Goal: Task Accomplishment & Management: Use online tool/utility

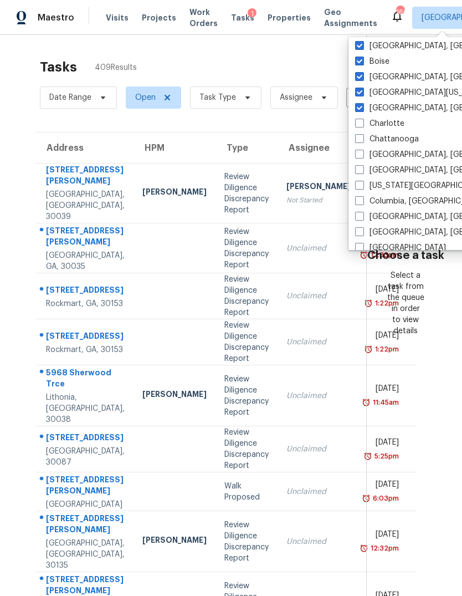
scroll to position [129, 0]
click at [362, 127] on label "Charlotte" at bounding box center [379, 122] width 49 height 11
click at [362, 124] on input "Charlotte" at bounding box center [358, 120] width 7 height 7
checkbox input "true"
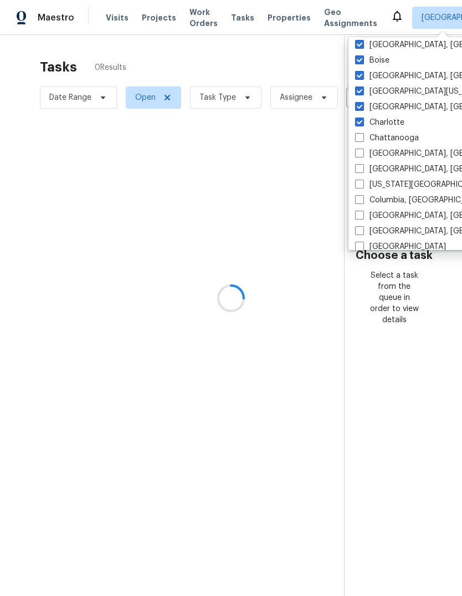
click at [361, 142] on label "Chattanooga" at bounding box center [387, 137] width 64 height 11
click at [361, 140] on input "Chattanooga" at bounding box center [358, 135] width 7 height 7
checkbox input "true"
click at [359, 157] on label "[GEOGRAPHIC_DATA], [GEOGRAPHIC_DATA]" at bounding box center [441, 153] width 172 height 11
click at [359, 155] on input "[GEOGRAPHIC_DATA], [GEOGRAPHIC_DATA]" at bounding box center [358, 151] width 7 height 7
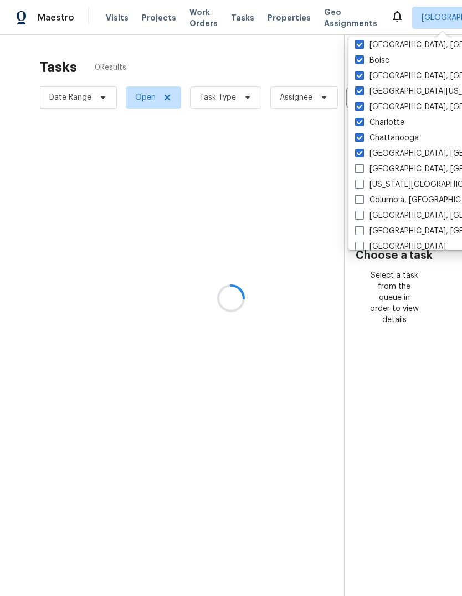
checkbox input "true"
click at [362, 174] on label "[GEOGRAPHIC_DATA], [GEOGRAPHIC_DATA]" at bounding box center [441, 168] width 172 height 11
click at [362, 171] on input "[GEOGRAPHIC_DATA], [GEOGRAPHIC_DATA]" at bounding box center [358, 166] width 7 height 7
checkbox input "true"
click at [362, 188] on label "[US_STATE][GEOGRAPHIC_DATA], [GEOGRAPHIC_DATA]" at bounding box center [461, 184] width 213 height 11
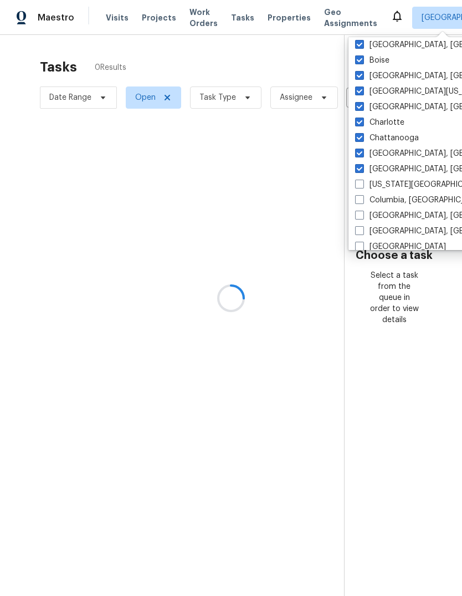
click at [362, 186] on input "[US_STATE][GEOGRAPHIC_DATA], [GEOGRAPHIC_DATA]" at bounding box center [358, 182] width 7 height 7
checkbox input "true"
click at [360, 204] on label "Columbia, [GEOGRAPHIC_DATA]" at bounding box center [420, 200] width 130 height 11
click at [360, 202] on input "Columbia, [GEOGRAPHIC_DATA]" at bounding box center [358, 198] width 7 height 7
checkbox input "true"
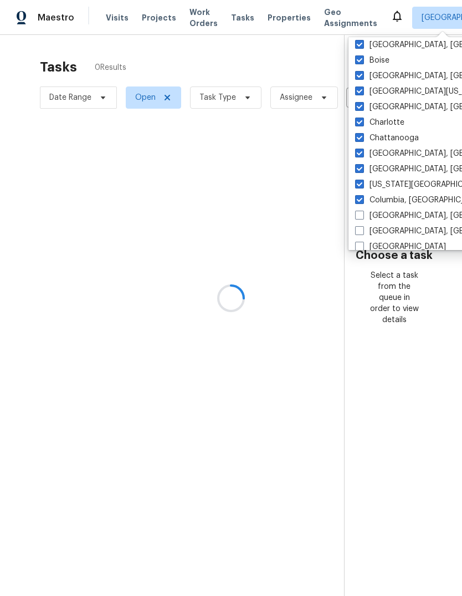
click at [361, 219] on span at bounding box center [359, 215] width 9 height 9
click at [361, 217] on input "[GEOGRAPHIC_DATA], [GEOGRAPHIC_DATA]" at bounding box center [358, 213] width 7 height 7
checkbox input "true"
click at [364, 234] on span at bounding box center [359, 230] width 9 height 9
click at [362, 233] on input "[GEOGRAPHIC_DATA], [GEOGRAPHIC_DATA]" at bounding box center [358, 229] width 7 height 7
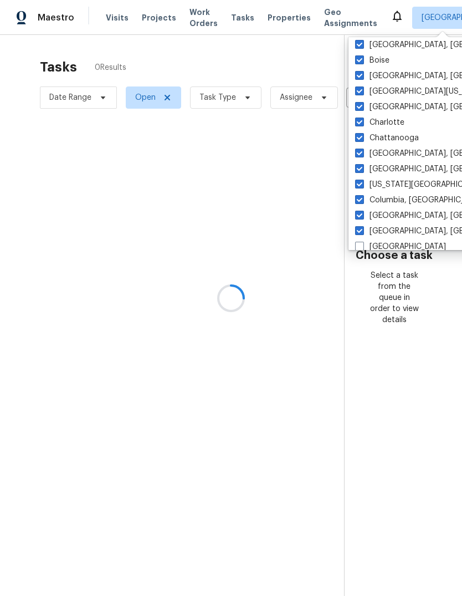
checkbox input "true"
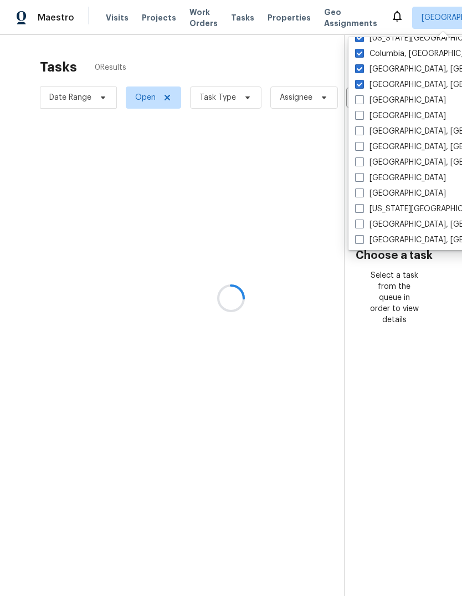
scroll to position [275, 0]
click at [361, 104] on label "[GEOGRAPHIC_DATA]" at bounding box center [400, 99] width 91 height 11
click at [361, 101] on input "[GEOGRAPHIC_DATA]" at bounding box center [358, 97] width 7 height 7
checkbox input "true"
click at [365, 126] on label "[GEOGRAPHIC_DATA], [GEOGRAPHIC_DATA]" at bounding box center [441, 130] width 172 height 11
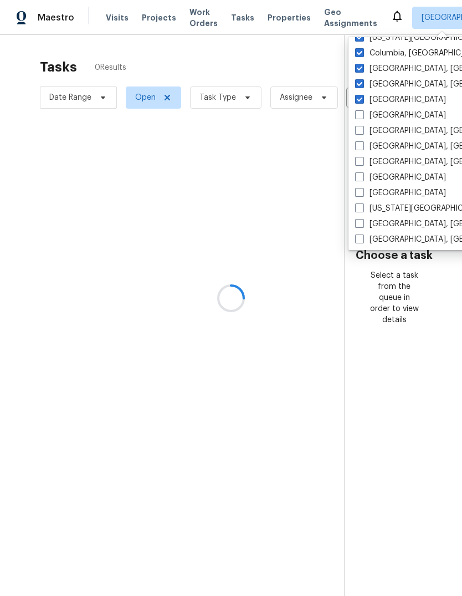
click at [362, 126] on input "[GEOGRAPHIC_DATA], [GEOGRAPHIC_DATA]" at bounding box center [358, 128] width 7 height 7
checkbox input "true"
click at [360, 116] on span at bounding box center [359, 114] width 9 height 9
click at [360, 116] on input "[GEOGRAPHIC_DATA]" at bounding box center [358, 113] width 7 height 7
checkbox input "true"
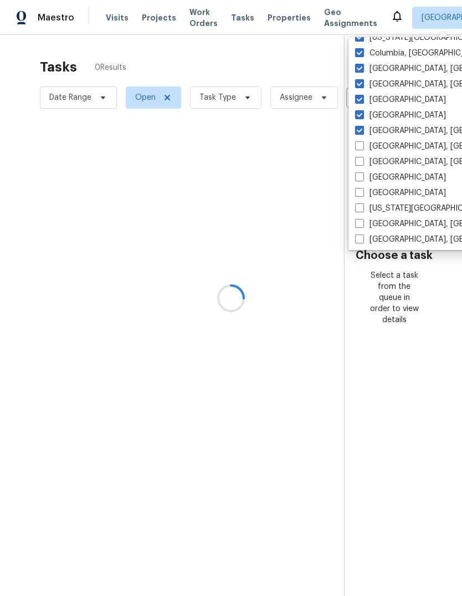
click at [360, 146] on span at bounding box center [359, 145] width 9 height 9
click at [360, 146] on input "[GEOGRAPHIC_DATA], [GEOGRAPHIC_DATA]" at bounding box center [358, 144] width 7 height 7
checkbox input "true"
click at [362, 165] on span at bounding box center [359, 161] width 9 height 9
click at [362, 163] on input "[GEOGRAPHIC_DATA], [GEOGRAPHIC_DATA]" at bounding box center [358, 159] width 7 height 7
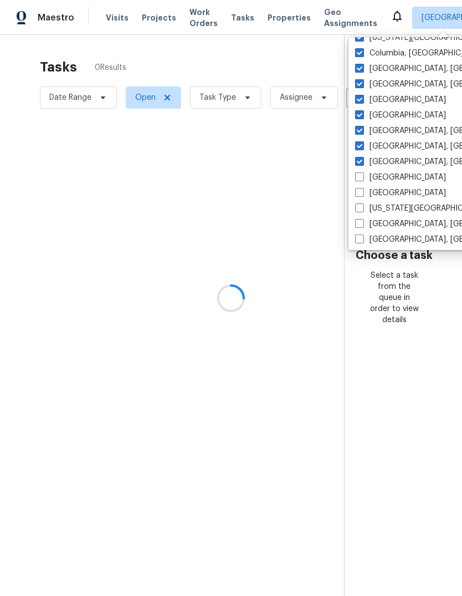
checkbox input "true"
click at [360, 181] on span at bounding box center [359, 176] width 9 height 9
click at [360, 179] on input "[GEOGRAPHIC_DATA]" at bounding box center [358, 175] width 7 height 7
checkbox input "true"
click at [362, 196] on span at bounding box center [359, 192] width 9 height 9
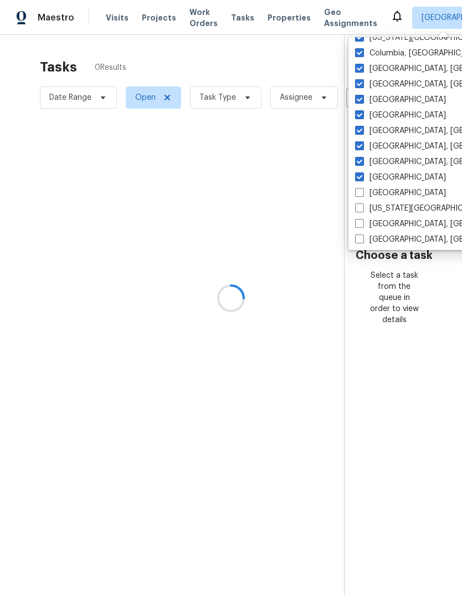
click at [362, 195] on input "[GEOGRAPHIC_DATA]" at bounding box center [358, 190] width 7 height 7
checkbox input "true"
click at [362, 209] on span at bounding box center [359, 207] width 9 height 9
click at [362, 209] on input "[US_STATE][GEOGRAPHIC_DATA]" at bounding box center [358, 206] width 7 height 7
checkbox input "true"
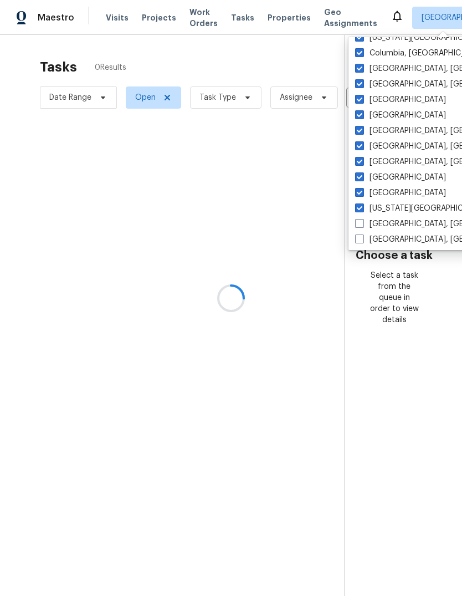
click at [360, 228] on label "[GEOGRAPHIC_DATA], [GEOGRAPHIC_DATA]" at bounding box center [441, 223] width 172 height 11
click at [360, 226] on input "[GEOGRAPHIC_DATA], [GEOGRAPHIC_DATA]" at bounding box center [358, 221] width 7 height 7
checkbox input "true"
click at [360, 240] on span at bounding box center [359, 238] width 9 height 9
click at [360, 240] on input "[GEOGRAPHIC_DATA], [GEOGRAPHIC_DATA]" at bounding box center [358, 237] width 7 height 7
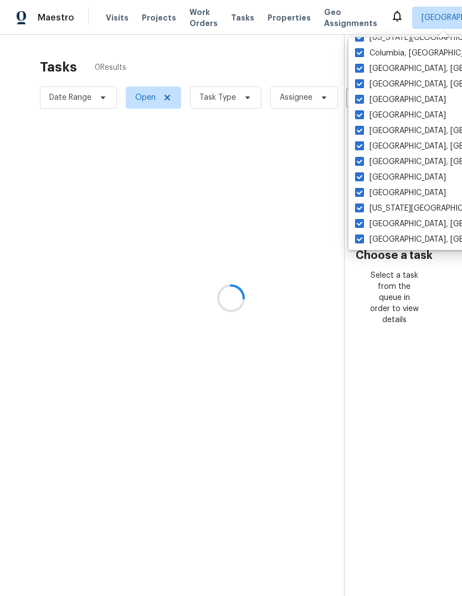
checkbox input "true"
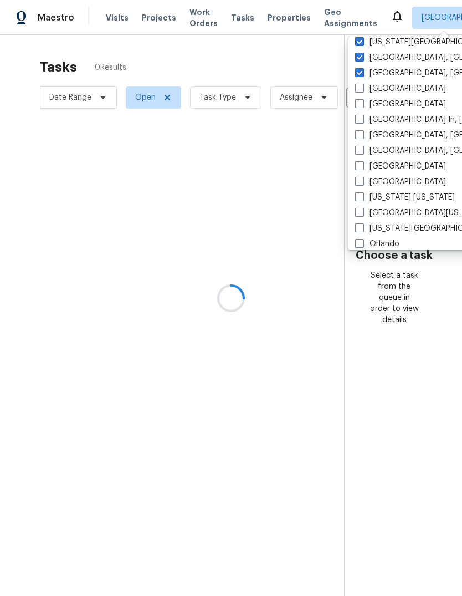
scroll to position [450, 0]
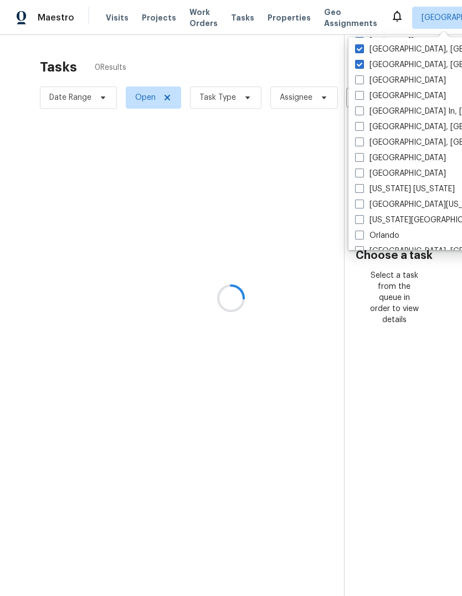
click at [362, 85] on label "[GEOGRAPHIC_DATA]" at bounding box center [400, 80] width 91 height 11
click at [362, 82] on input "[GEOGRAPHIC_DATA]" at bounding box center [358, 78] width 7 height 7
checkbox input "true"
click at [361, 100] on label "[GEOGRAPHIC_DATA]" at bounding box center [400, 95] width 91 height 11
click at [361, 98] on input "[GEOGRAPHIC_DATA]" at bounding box center [358, 93] width 7 height 7
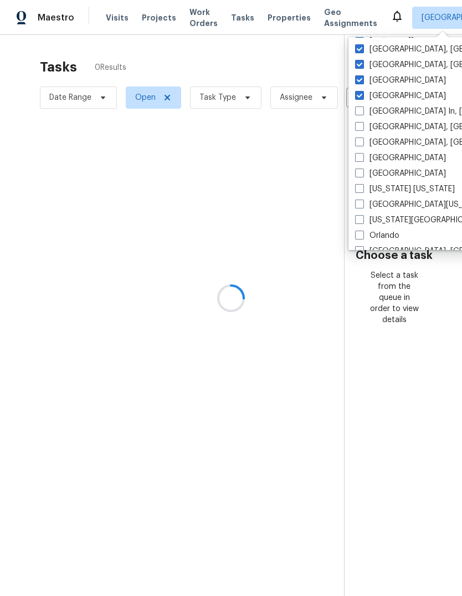
checkbox input "true"
click at [361, 115] on span at bounding box center [359, 110] width 9 height 9
click at [361, 113] on input "[GEOGRAPHIC_DATA] In, [GEOGRAPHIC_DATA]" at bounding box center [358, 109] width 7 height 7
checkbox input "true"
click at [362, 132] on label "[GEOGRAPHIC_DATA], [GEOGRAPHIC_DATA]" at bounding box center [441, 126] width 172 height 11
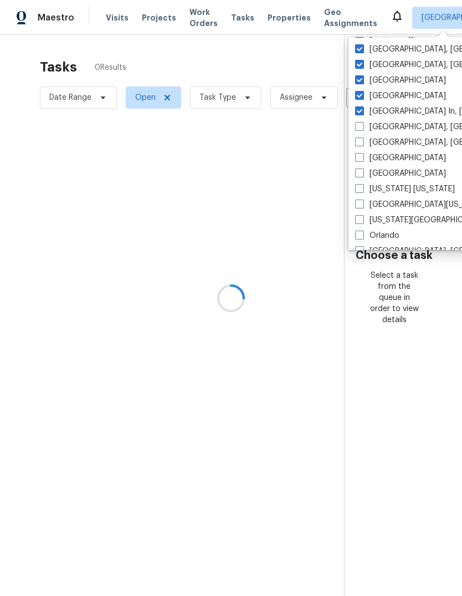
click at [362, 129] on input "[GEOGRAPHIC_DATA], [GEOGRAPHIC_DATA]" at bounding box center [358, 124] width 7 height 7
checkbox input "true"
click at [361, 146] on span at bounding box center [359, 141] width 9 height 9
click at [361, 144] on input "[GEOGRAPHIC_DATA], [GEOGRAPHIC_DATA]" at bounding box center [358, 140] width 7 height 7
checkbox input "true"
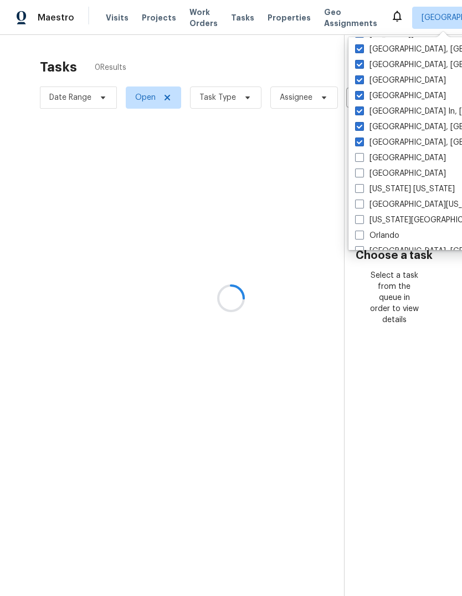
click at [360, 162] on label "[GEOGRAPHIC_DATA]" at bounding box center [400, 157] width 91 height 11
click at [360, 160] on input "[GEOGRAPHIC_DATA]" at bounding box center [358, 155] width 7 height 7
checkbox input "true"
click at [361, 178] on label "[GEOGRAPHIC_DATA]" at bounding box center [400, 173] width 91 height 11
click at [361, 175] on input "[GEOGRAPHIC_DATA]" at bounding box center [358, 171] width 7 height 7
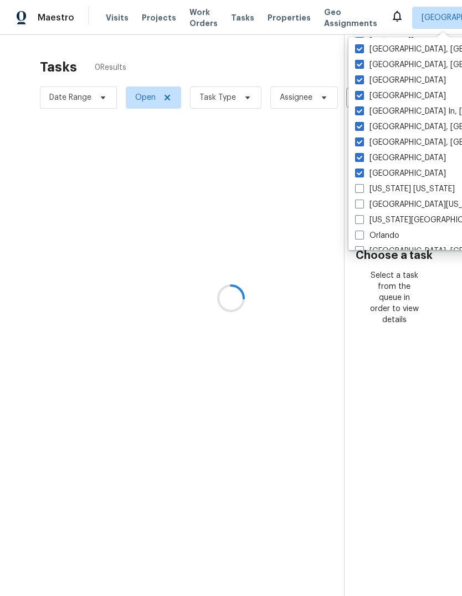
checkbox input "true"
click at [362, 193] on label "[US_STATE] [US_STATE]" at bounding box center [405, 188] width 100 height 11
click at [362, 191] on input "[US_STATE] [US_STATE]" at bounding box center [358, 186] width 7 height 7
checkbox input "true"
click at [366, 207] on label "[GEOGRAPHIC_DATA][US_STATE]" at bounding box center [421, 204] width 132 height 11
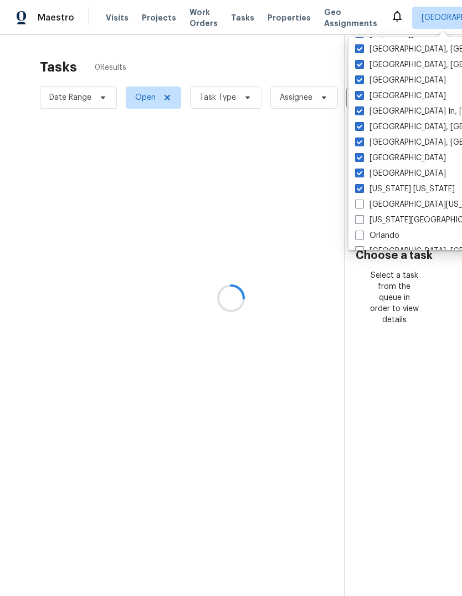
click at [362, 206] on input "[GEOGRAPHIC_DATA][US_STATE]" at bounding box center [358, 202] width 7 height 7
checkbox input "true"
click at [362, 224] on label "[US_STATE][GEOGRAPHIC_DATA], [GEOGRAPHIC_DATA]" at bounding box center [461, 219] width 213 height 11
click at [362, 222] on input "[US_STATE][GEOGRAPHIC_DATA], [GEOGRAPHIC_DATA]" at bounding box center [358, 217] width 7 height 7
checkbox input "true"
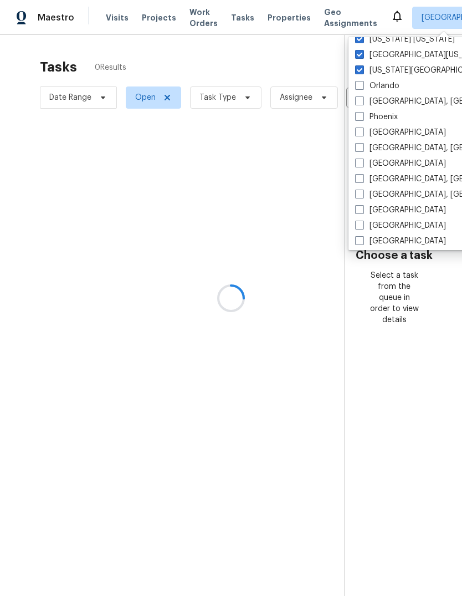
scroll to position [608, 0]
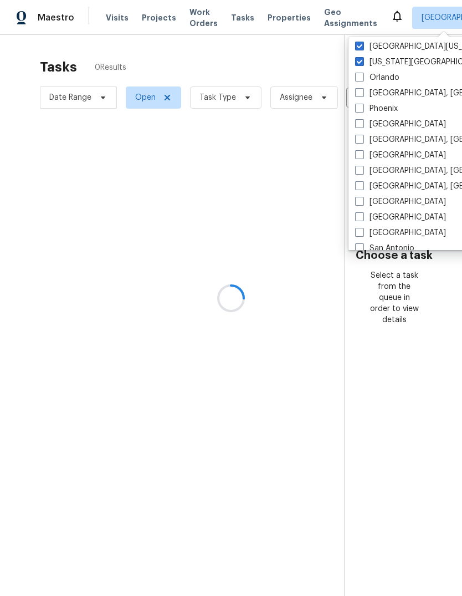
click at [360, 82] on label "Orlando" at bounding box center [377, 77] width 44 height 11
click at [360, 79] on input "Orlando" at bounding box center [358, 75] width 7 height 7
checkbox input "true"
click at [362, 98] on label "[GEOGRAPHIC_DATA], [GEOGRAPHIC_DATA]" at bounding box center [441, 93] width 172 height 11
click at [362, 95] on input "[GEOGRAPHIC_DATA], [GEOGRAPHIC_DATA]" at bounding box center [358, 91] width 7 height 7
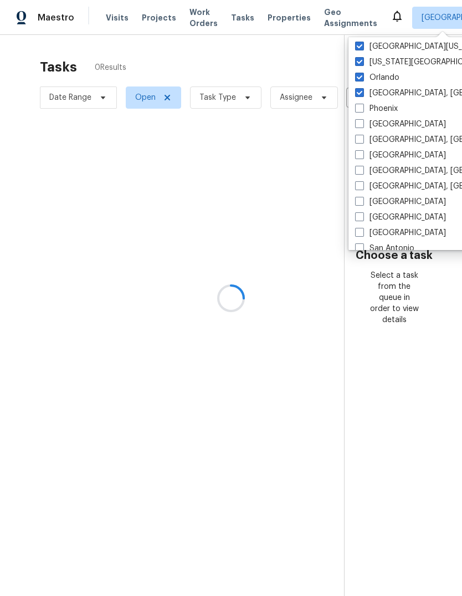
checkbox input "true"
click at [361, 111] on span at bounding box center [359, 108] width 9 height 9
click at [361, 110] on input "Phoenix" at bounding box center [358, 106] width 7 height 7
checkbox input "true"
click at [359, 129] on label "[GEOGRAPHIC_DATA]" at bounding box center [400, 124] width 91 height 11
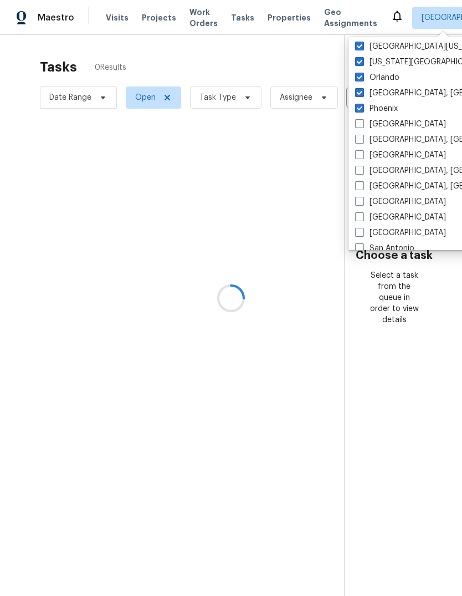
click at [359, 126] on input "[GEOGRAPHIC_DATA]" at bounding box center [358, 122] width 7 height 7
checkbox input "true"
click at [361, 144] on label "[GEOGRAPHIC_DATA], [GEOGRAPHIC_DATA]" at bounding box center [441, 139] width 172 height 11
click at [361, 141] on input "[GEOGRAPHIC_DATA], [GEOGRAPHIC_DATA]" at bounding box center [358, 137] width 7 height 7
checkbox input "true"
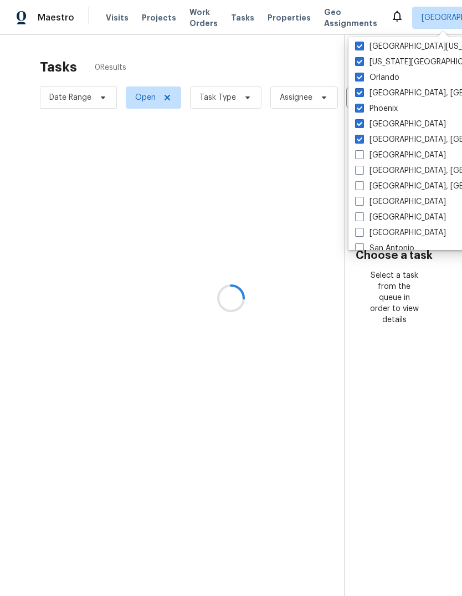
click at [361, 159] on label "[GEOGRAPHIC_DATA]" at bounding box center [400, 155] width 91 height 11
click at [361, 157] on input "[GEOGRAPHIC_DATA]" at bounding box center [358, 153] width 7 height 7
checkbox input "true"
click at [360, 175] on label "[GEOGRAPHIC_DATA], [GEOGRAPHIC_DATA]" at bounding box center [441, 170] width 172 height 11
click at [360, 172] on input "[GEOGRAPHIC_DATA], [GEOGRAPHIC_DATA]" at bounding box center [358, 168] width 7 height 7
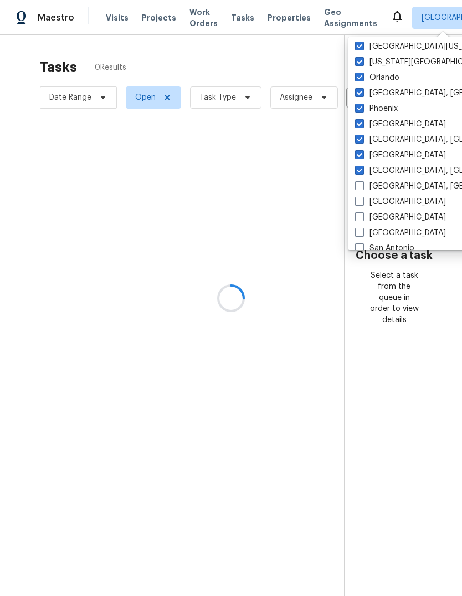
checkbox input "true"
click at [362, 191] on label "[GEOGRAPHIC_DATA], [GEOGRAPHIC_DATA]" at bounding box center [441, 186] width 172 height 11
click at [362, 188] on input "[GEOGRAPHIC_DATA], [GEOGRAPHIC_DATA]" at bounding box center [358, 184] width 7 height 7
checkbox input "true"
click at [364, 205] on span at bounding box center [359, 201] width 9 height 9
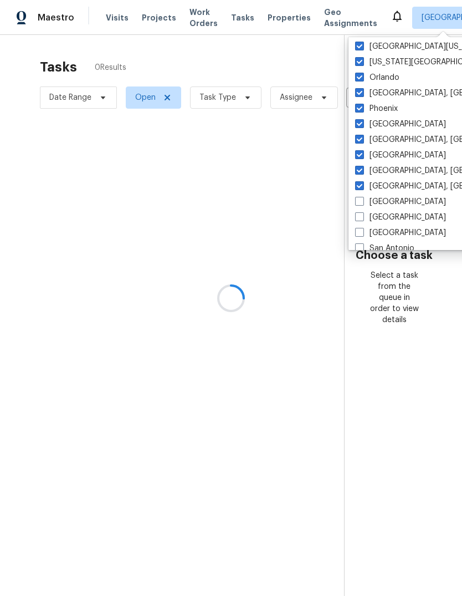
click at [362, 203] on input "[GEOGRAPHIC_DATA]" at bounding box center [358, 199] width 7 height 7
checkbox input "true"
click at [364, 218] on span at bounding box center [359, 216] width 9 height 9
click at [362, 218] on input "[GEOGRAPHIC_DATA]" at bounding box center [358, 215] width 7 height 7
checkbox input "true"
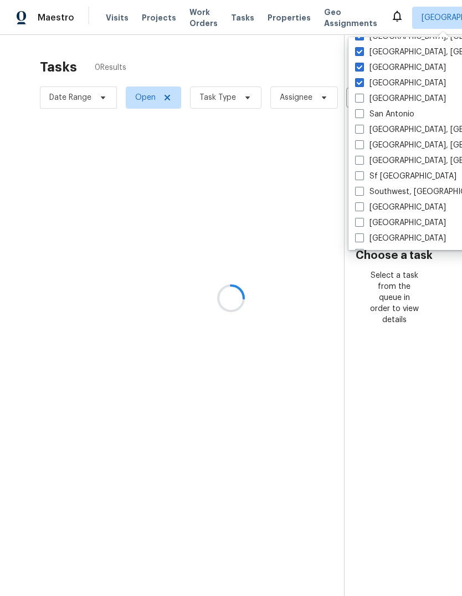
scroll to position [743, 0]
click at [356, 101] on span at bounding box center [359, 97] width 9 height 9
click at [356, 99] on input "[GEOGRAPHIC_DATA]" at bounding box center [358, 95] width 7 height 7
checkbox input "true"
click at [356, 116] on span at bounding box center [359, 112] width 9 height 9
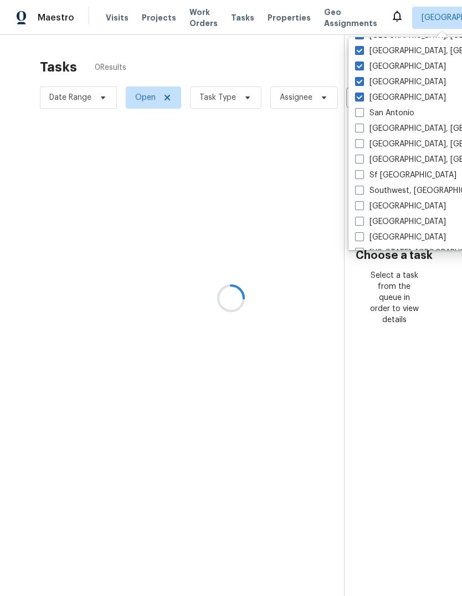
click at [356, 115] on input "San Antonio" at bounding box center [358, 111] width 7 height 7
checkbox input "true"
click at [362, 134] on label "[GEOGRAPHIC_DATA], [GEOGRAPHIC_DATA]" at bounding box center [441, 128] width 172 height 11
click at [362, 130] on input "[GEOGRAPHIC_DATA], [GEOGRAPHIC_DATA]" at bounding box center [358, 126] width 7 height 7
checkbox input "true"
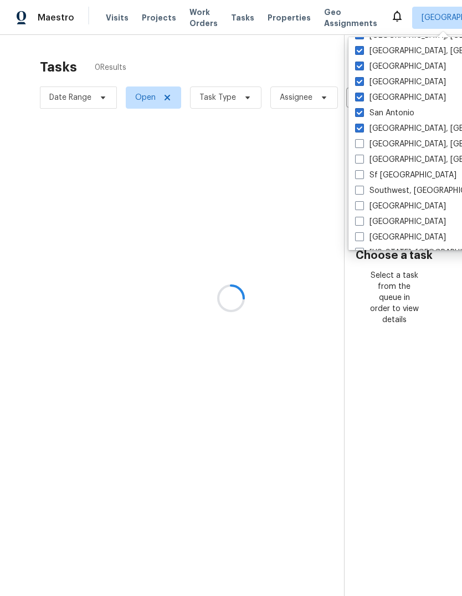
click at [360, 148] on label "[GEOGRAPHIC_DATA], [GEOGRAPHIC_DATA]" at bounding box center [441, 144] width 172 height 11
click at [360, 146] on input "[GEOGRAPHIC_DATA], [GEOGRAPHIC_DATA]" at bounding box center [358, 142] width 7 height 7
checkbox input "true"
click at [363, 163] on span at bounding box center [359, 159] width 9 height 9
click at [362, 161] on input "[GEOGRAPHIC_DATA], [GEOGRAPHIC_DATA]" at bounding box center [358, 157] width 7 height 7
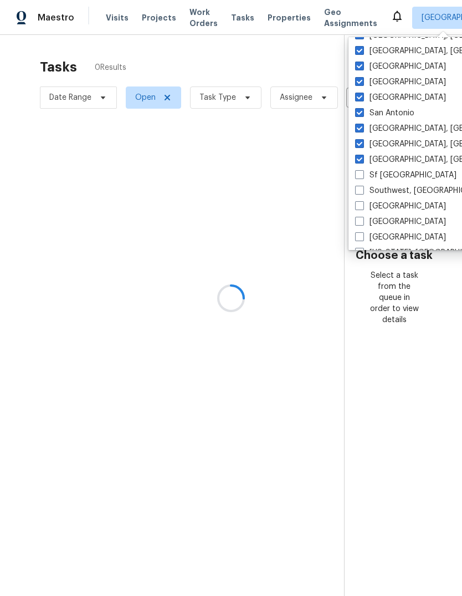
checkbox input "true"
click at [362, 179] on label "Sf [GEOGRAPHIC_DATA]" at bounding box center [405, 175] width 101 height 11
click at [362, 177] on input "Sf [GEOGRAPHIC_DATA]" at bounding box center [358, 173] width 7 height 7
checkbox input "true"
click at [365, 192] on label "Southwest, [GEOGRAPHIC_DATA]" at bounding box center [422, 190] width 135 height 11
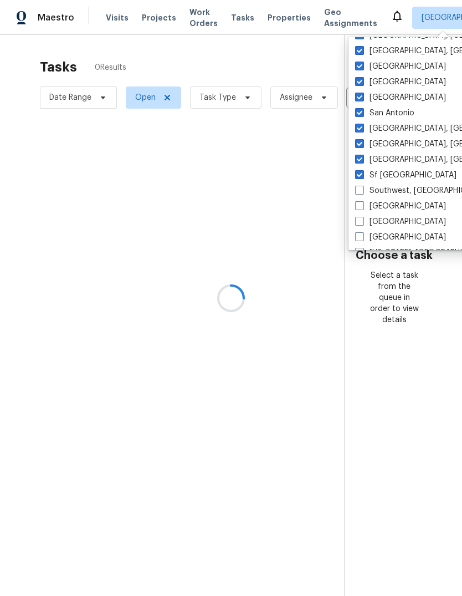
click at [362, 192] on input "Southwest, [GEOGRAPHIC_DATA]" at bounding box center [358, 188] width 7 height 7
checkbox input "true"
click at [361, 206] on span at bounding box center [359, 205] width 9 height 9
click at [361, 206] on input "[GEOGRAPHIC_DATA]" at bounding box center [358, 204] width 7 height 7
checkbox input "true"
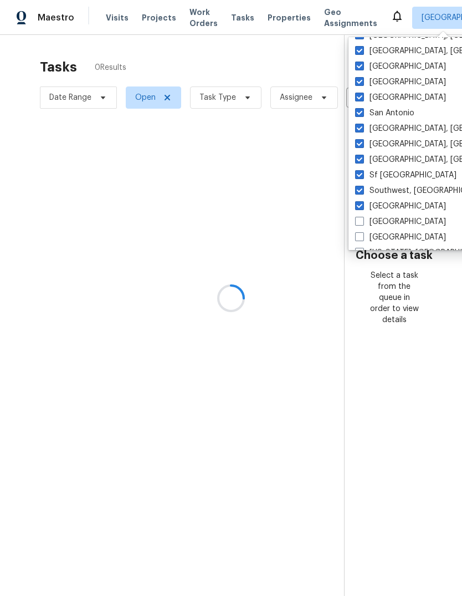
click at [362, 221] on span at bounding box center [359, 221] width 9 height 9
click at [362, 221] on input "[GEOGRAPHIC_DATA]" at bounding box center [358, 219] width 7 height 7
checkbox input "true"
click at [362, 238] on span at bounding box center [359, 236] width 9 height 9
click at [362, 238] on input "[GEOGRAPHIC_DATA]" at bounding box center [358, 235] width 7 height 7
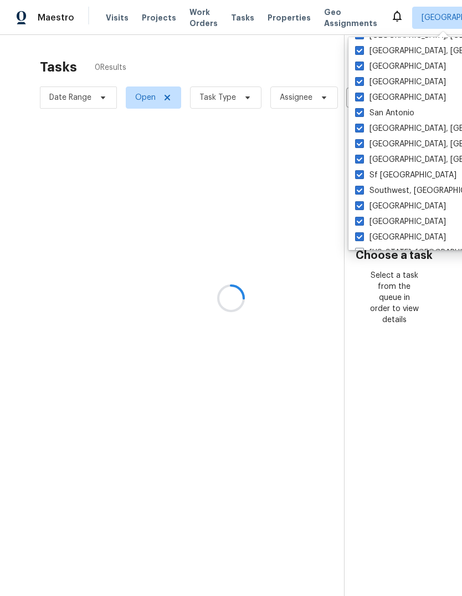
checkbox input "true"
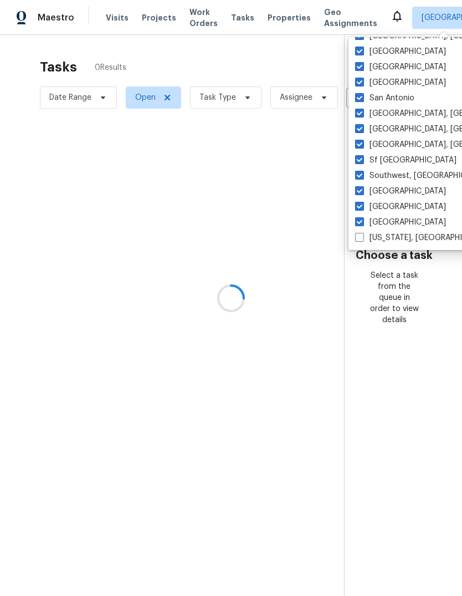
scroll to position [758, 0]
click at [362, 241] on span at bounding box center [359, 237] width 9 height 9
click at [362, 239] on input "[US_STATE], [GEOGRAPHIC_DATA]" at bounding box center [358, 235] width 7 height 7
checkbox input "true"
click at [209, 99] on div at bounding box center [231, 298] width 462 height 596
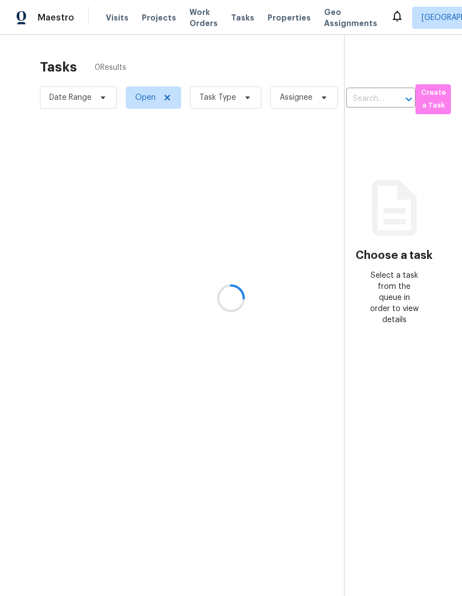
click at [211, 103] on div at bounding box center [231, 298] width 462 height 596
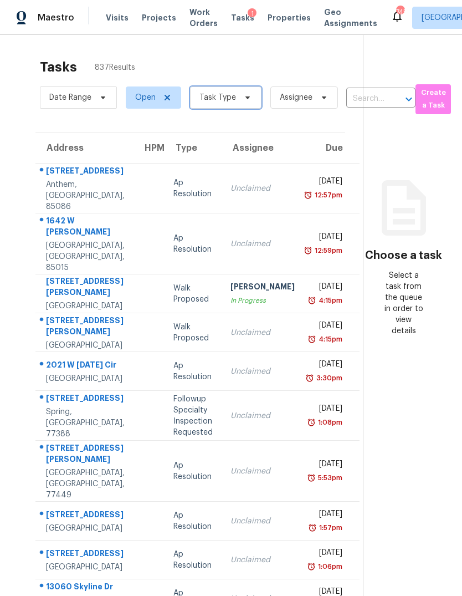
click at [227, 92] on span "Task Type" at bounding box center [218, 97] width 37 height 11
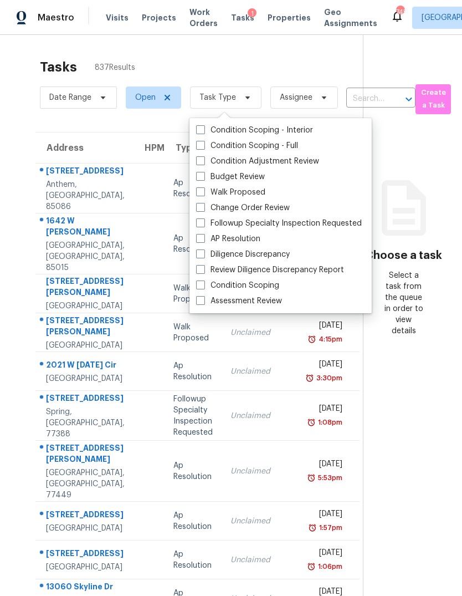
click at [252, 295] on label "Assessment Review" at bounding box center [239, 300] width 86 height 11
click at [203, 295] on input "Assessment Review" at bounding box center [199, 298] width 7 height 7
checkbox input "true"
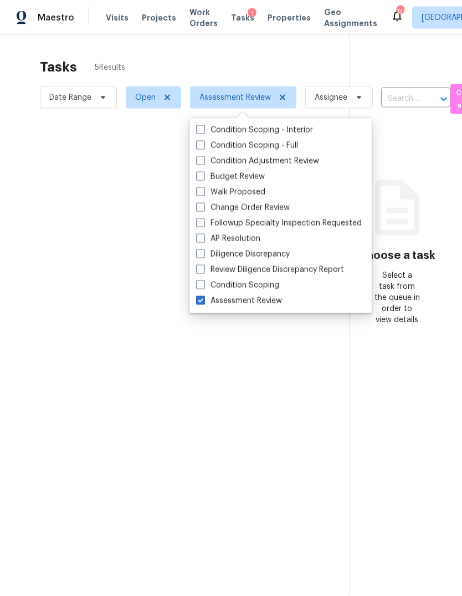
scroll to position [4, 0]
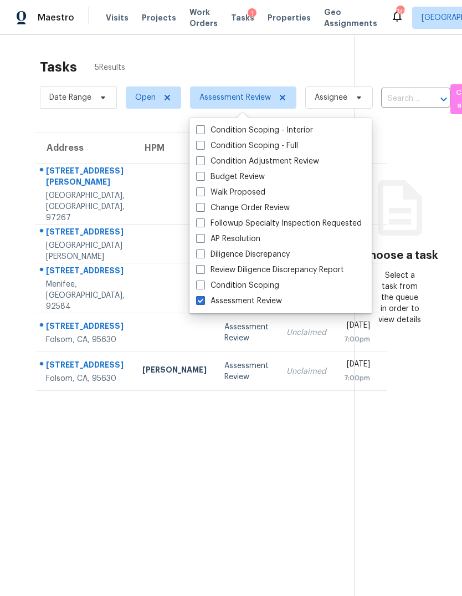
click at [411, 436] on section "Choose a task Select a task from the queue in order to view details" at bounding box center [400, 333] width 90 height 596
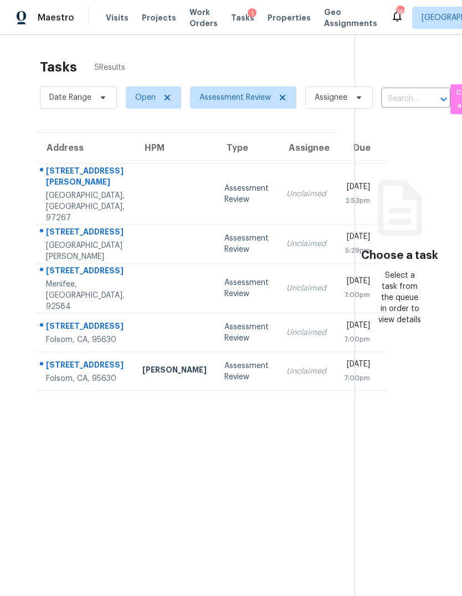
click at [85, 190] on div "[STREET_ADDRESS][PERSON_NAME]" at bounding box center [85, 177] width 79 height 25
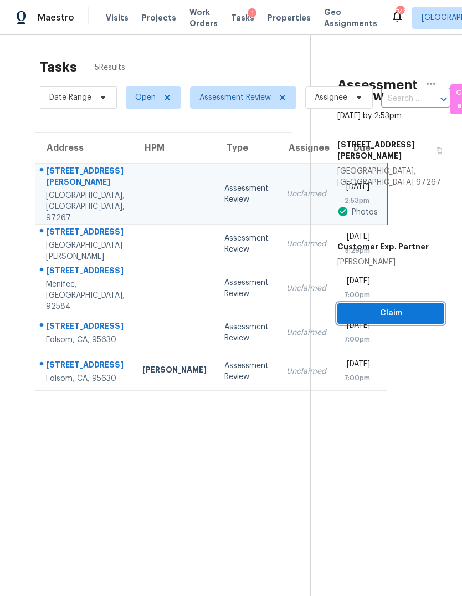
click at [397, 306] on span "Claim" at bounding box center [390, 313] width 89 height 14
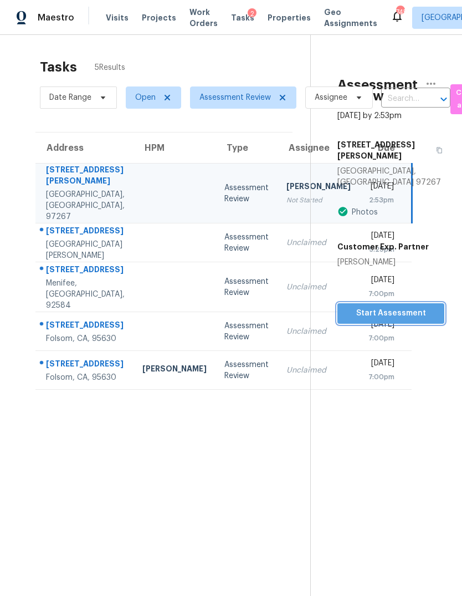
click at [393, 306] on span "Start Assessment" at bounding box center [390, 313] width 89 height 14
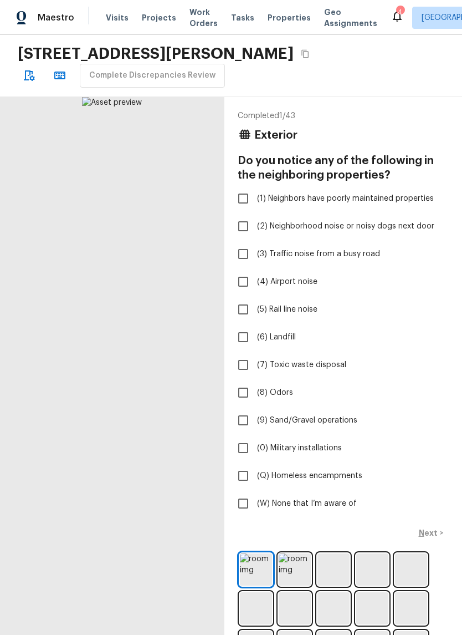
click at [256, 563] on img at bounding box center [256, 569] width 32 height 32
click at [294, 565] on img at bounding box center [295, 569] width 32 height 32
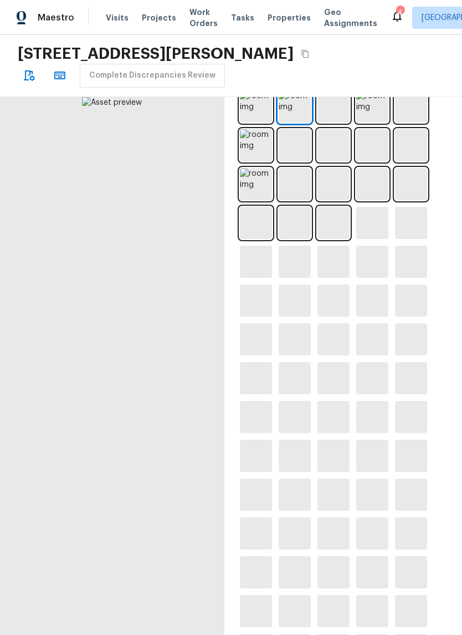
scroll to position [462, 0]
